Goal: Check status: Check status

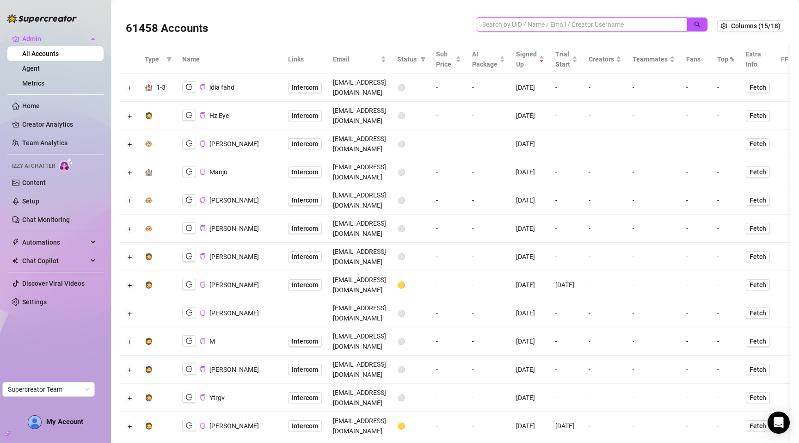
click at [516, 27] on input "search" at bounding box center [578, 24] width 192 height 10
paste input "ehPI7FauEtQ1K8iewREWqtGyAG22"
type input "ehPI7FauEtQ1K8iewREWqtGyAG22"
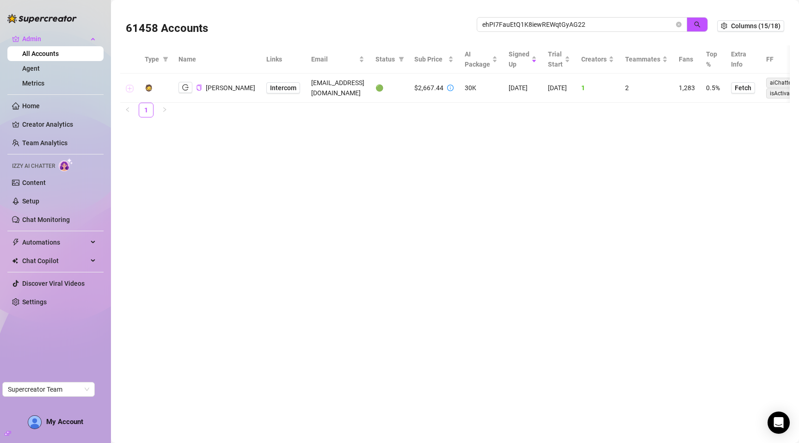
click at [131, 89] on button "Expand row" at bounding box center [129, 88] width 7 height 7
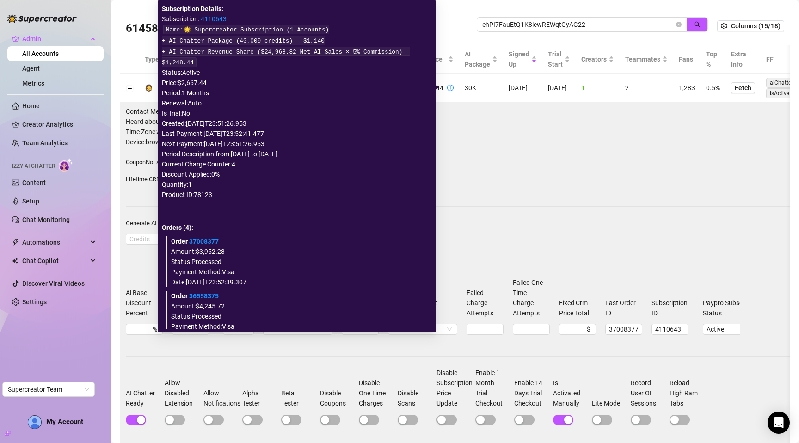
copy div "[DATE]T23:51:26.953"
drag, startPoint x: 289, startPoint y: 145, endPoint x: 205, endPoint y: 141, distance: 83.3
click at [205, 141] on div "Next Payment: [DATE]T23:51:26.953" at bounding box center [297, 144] width 270 height 10
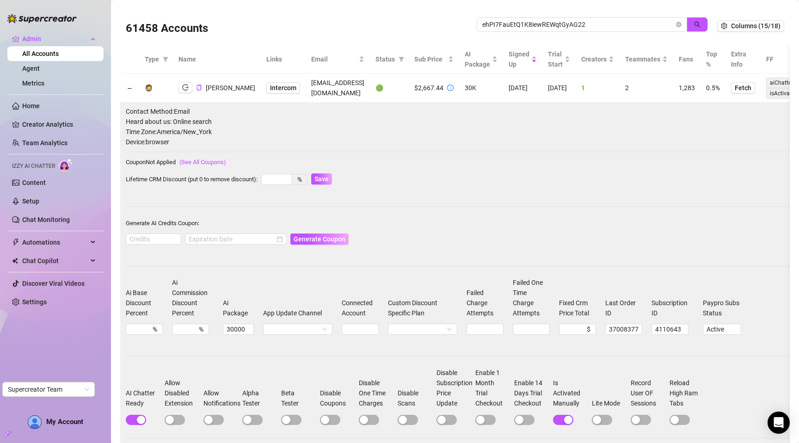
click at [345, 43] on div "61458 Accounts ehPI7FauEtQ1K8iewREWqtGyAG22 Columns (15/18)" at bounding box center [455, 25] width 670 height 39
